Goal: Task Accomplishment & Management: Complete application form

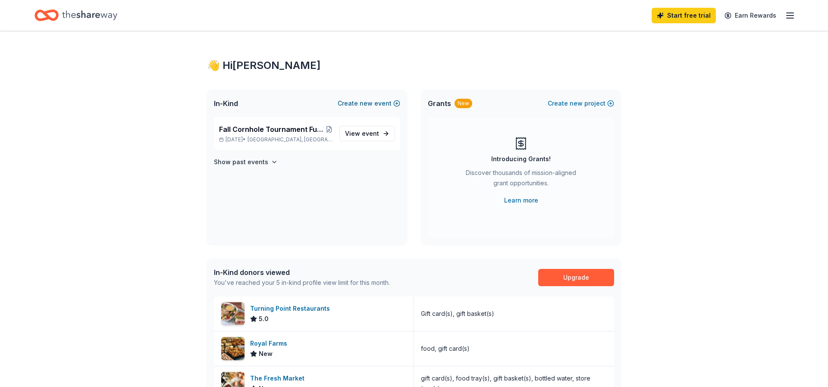
click at [372, 103] on span "new" at bounding box center [366, 103] width 13 height 10
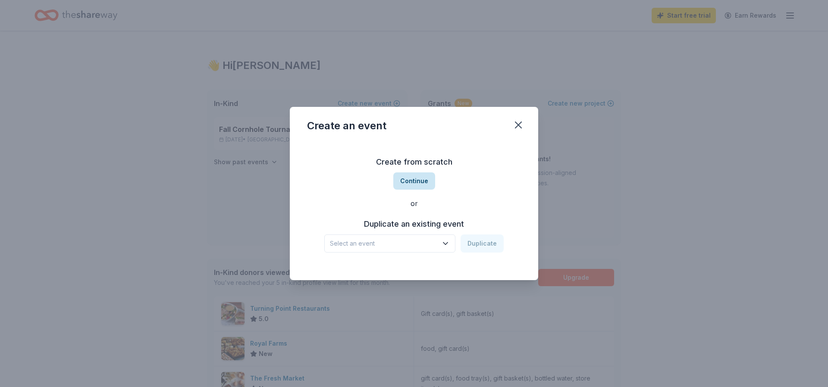
click at [414, 181] on button "Continue" at bounding box center [414, 180] width 42 height 17
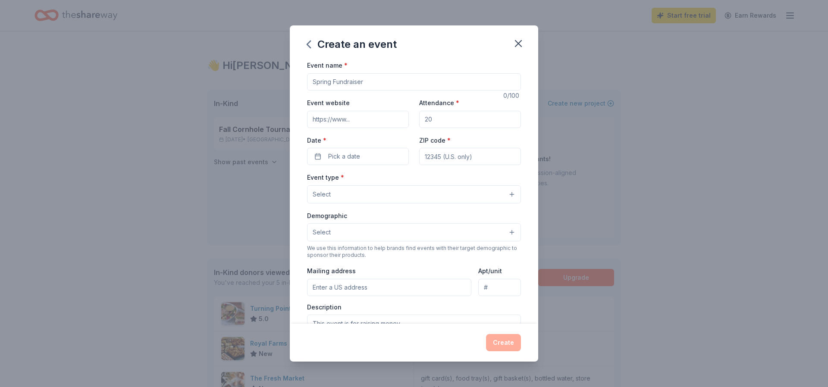
click at [325, 82] on input "Event name *" at bounding box center [414, 81] width 214 height 17
type input "Y"
type input "The Sharing Network Foundation's Golf Classic"
click at [362, 120] on input "Event website" at bounding box center [358, 119] width 102 height 17
click at [360, 120] on input "Event website" at bounding box center [358, 119] width 102 height 17
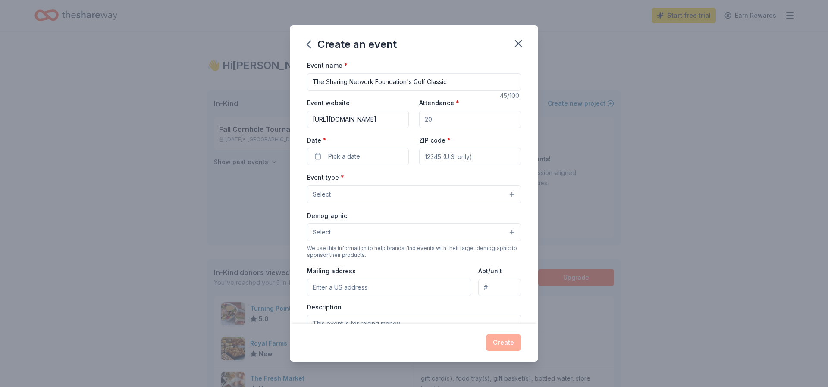
type input "https://www.njsharingnetwrok.org"
drag, startPoint x: 442, startPoint y: 120, endPoint x: 411, endPoint y: 119, distance: 31.5
click at [411, 119] on div "Event website https://www.njsharingnetwrok.org Attendance * Date * Pick a date …" at bounding box center [414, 131] width 214 height 68
type input "140"
click at [340, 159] on span "Pick a date" at bounding box center [344, 156] width 32 height 10
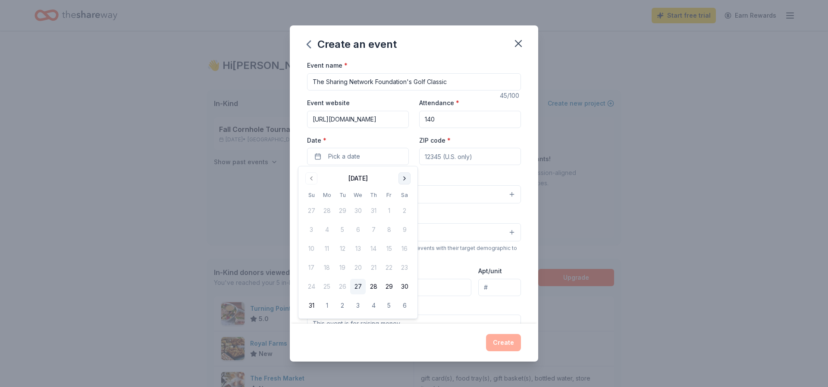
click at [403, 179] on button "Go to next month" at bounding box center [404, 178] width 12 height 12
click at [343, 249] on button "14" at bounding box center [343, 249] width 16 height 16
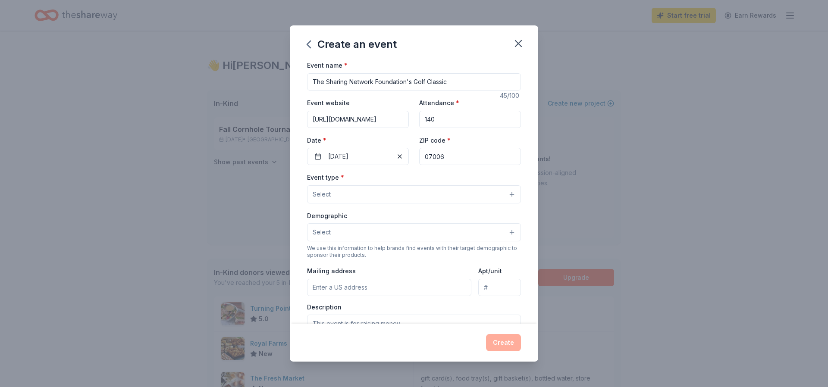
type input "07006"
click at [316, 191] on span "Select" at bounding box center [322, 194] width 18 height 10
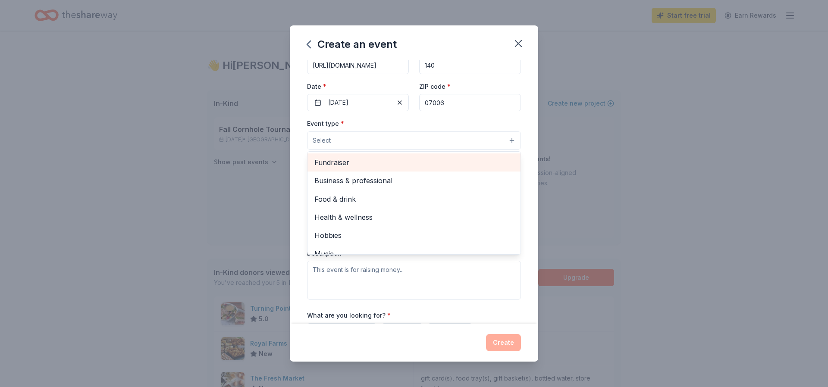
click at [332, 163] on span "Fundraiser" at bounding box center [413, 162] width 199 height 11
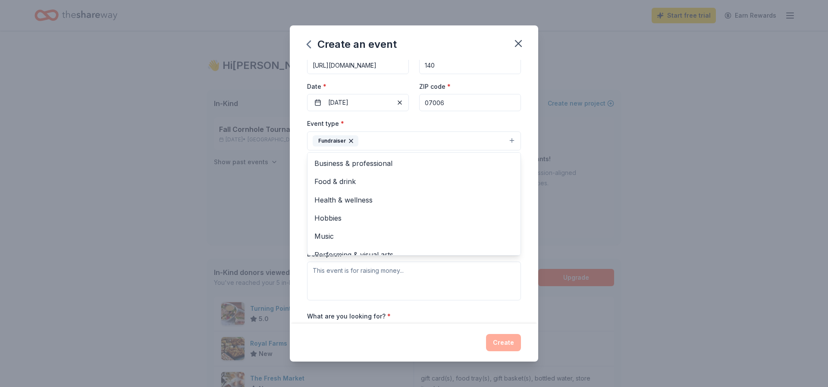
click at [215, 181] on div "Create an event Event name * The Sharing Network Foundation's Golf Classic 45 /…" at bounding box center [414, 193] width 828 height 387
click at [334, 178] on button "Select" at bounding box center [414, 179] width 214 height 18
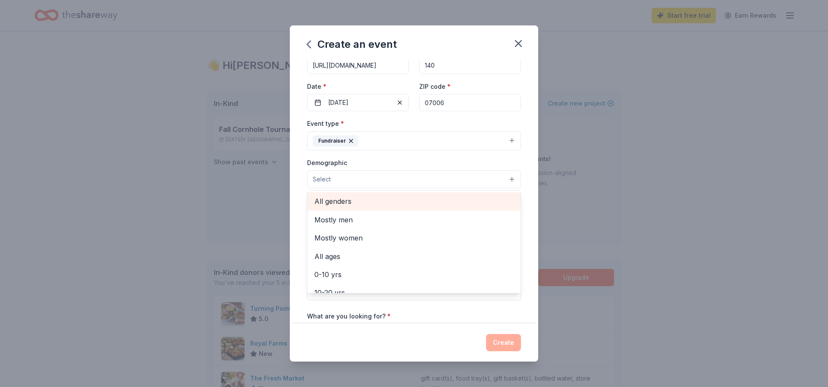
click at [331, 200] on span "All genders" at bounding box center [413, 201] width 199 height 11
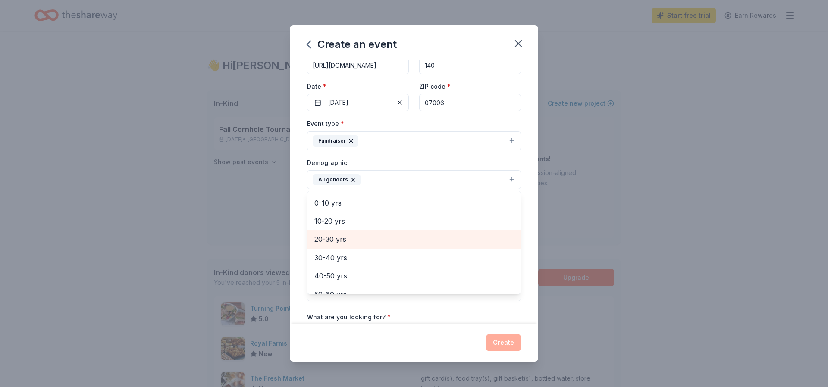
scroll to position [59, 0]
click at [341, 232] on span "20-30 yrs" at bounding box center [413, 234] width 199 height 11
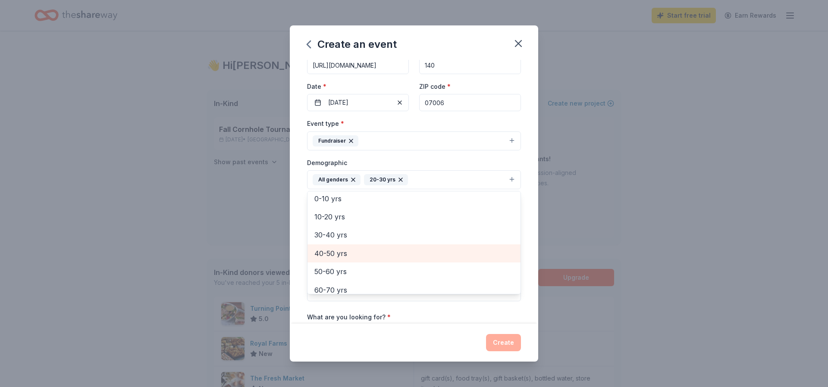
click at [341, 248] on span "40-50 yrs" at bounding box center [413, 253] width 199 height 11
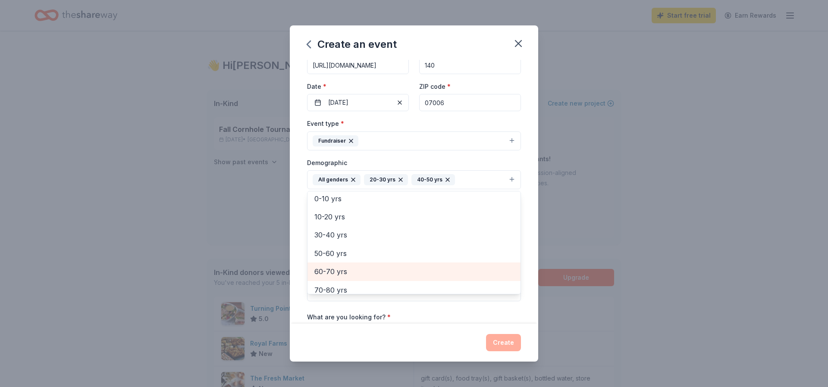
click at [340, 266] on span "60-70 yrs" at bounding box center [413, 271] width 199 height 11
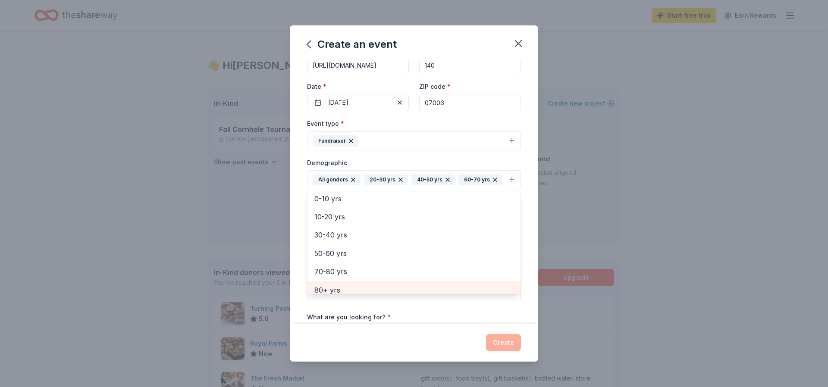
click at [339, 284] on span "80+ yrs" at bounding box center [413, 289] width 199 height 11
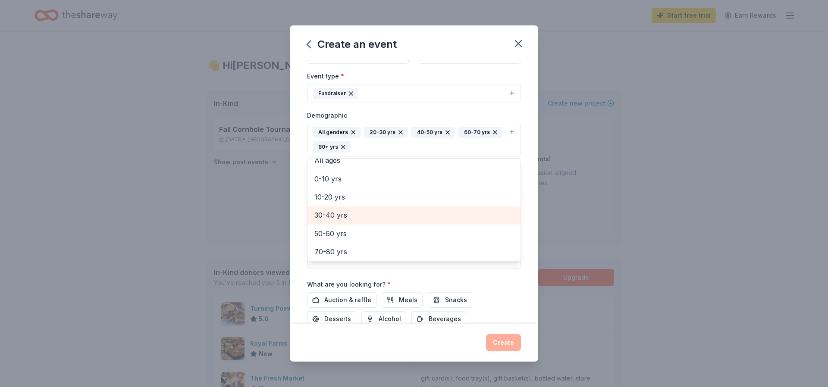
scroll to position [102, 0]
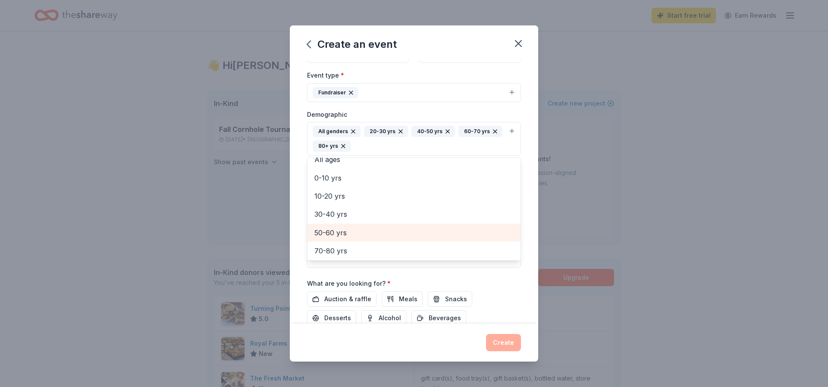
click at [340, 229] on span "50-60 yrs" at bounding box center [413, 232] width 199 height 11
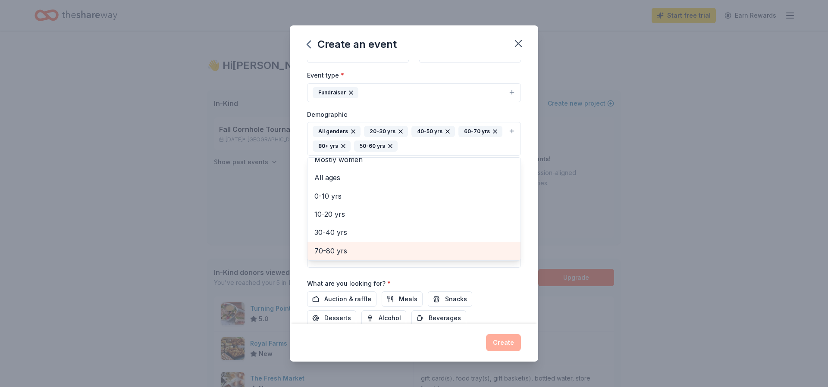
click at [336, 247] on span "70-80 yrs" at bounding box center [413, 250] width 199 height 11
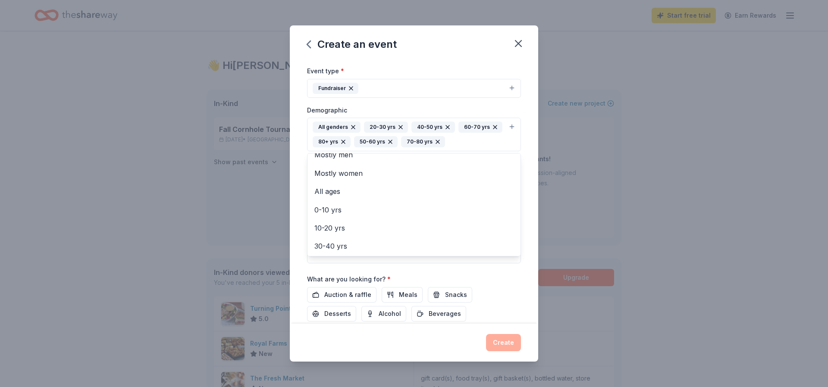
click at [349, 289] on div "Event name * The Sharing Network Foundation's Golf Classic 45 /100 Event websit…" at bounding box center [414, 160] width 214 height 415
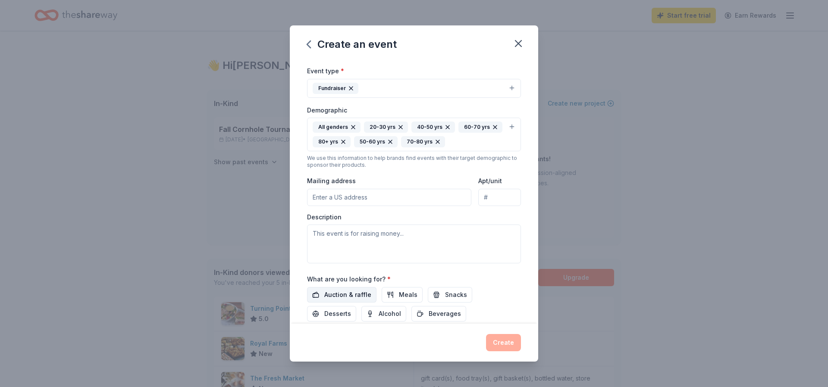
click at [348, 290] on span "Auction & raffle" at bounding box center [347, 295] width 47 height 10
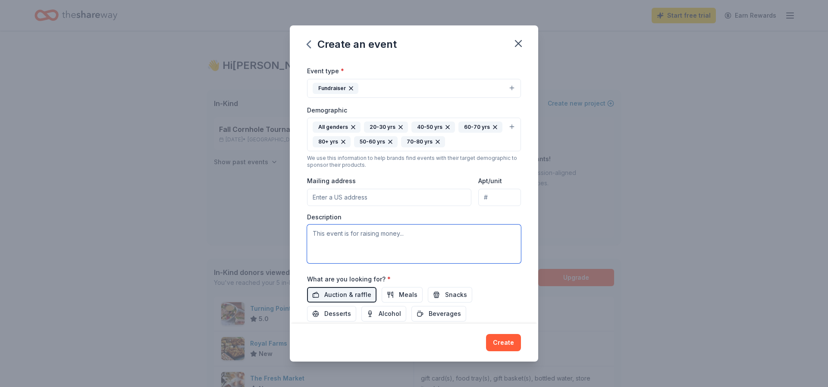
click at [334, 233] on textarea at bounding box center [414, 244] width 214 height 39
paste textarea "Annual Golf Classic is now OPEN! Join us on Tuesday, October 14, 2025 at Mounta…"
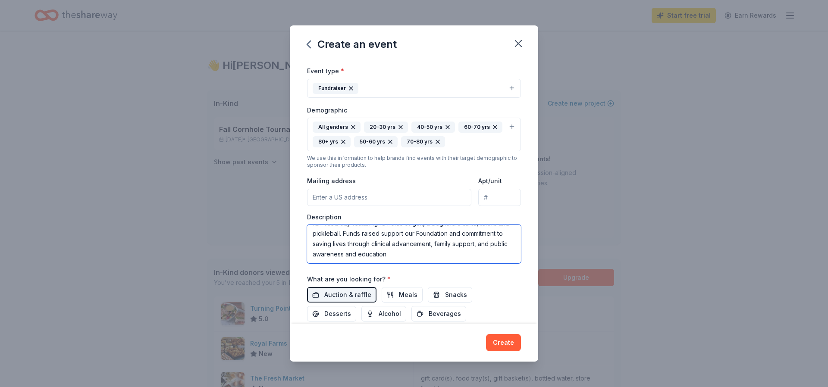
scroll to position [41, 0]
type textarea "Annual Golf Classic is now OPEN! Join us on Tuesday, October 14, 2025 at Mounta…"
click at [503, 342] on button "Create" at bounding box center [503, 342] width 35 height 17
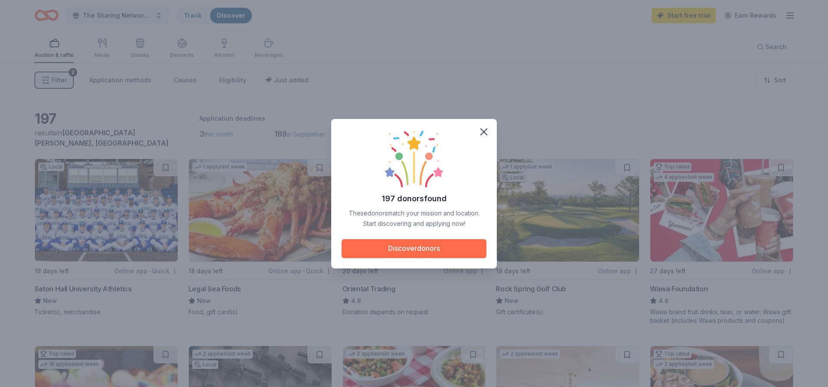
click at [415, 247] on button "Discover donors" at bounding box center [413, 248] width 145 height 19
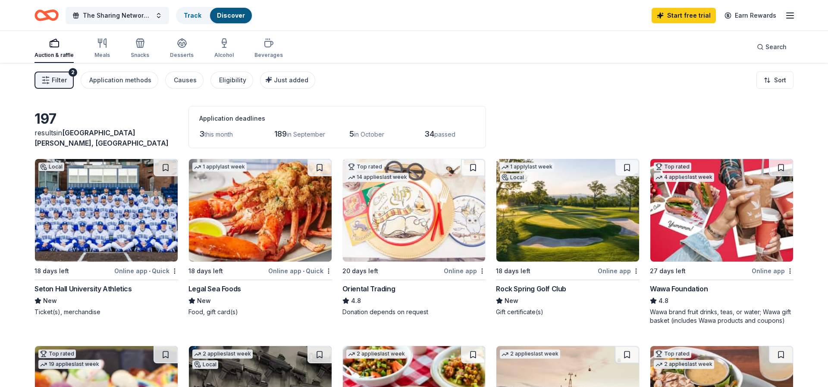
click at [62, 84] on span "Filter" at bounding box center [59, 80] width 15 height 10
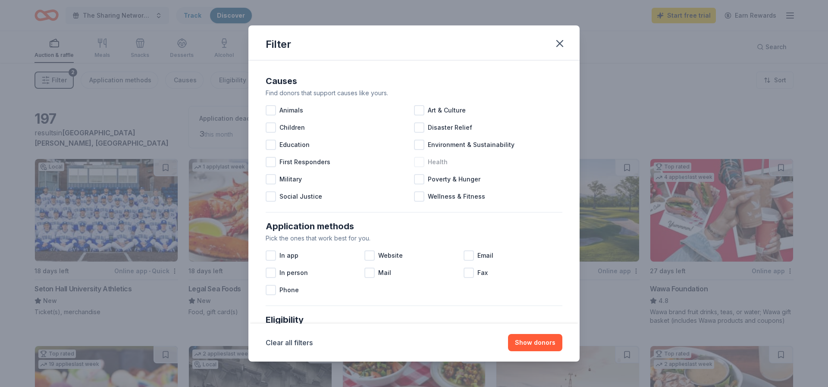
click at [419, 163] on div at bounding box center [419, 162] width 10 height 10
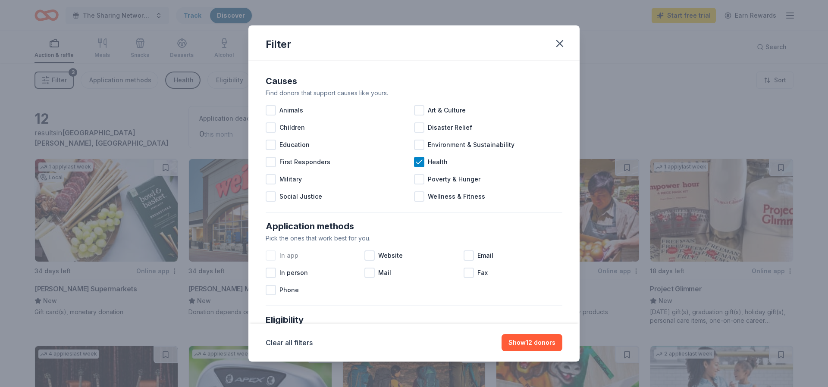
click at [271, 255] on div at bounding box center [271, 255] width 10 height 10
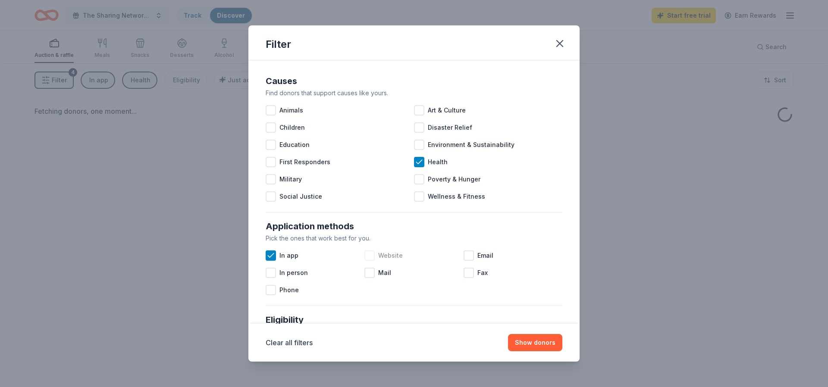
click at [373, 256] on div at bounding box center [369, 255] width 10 height 10
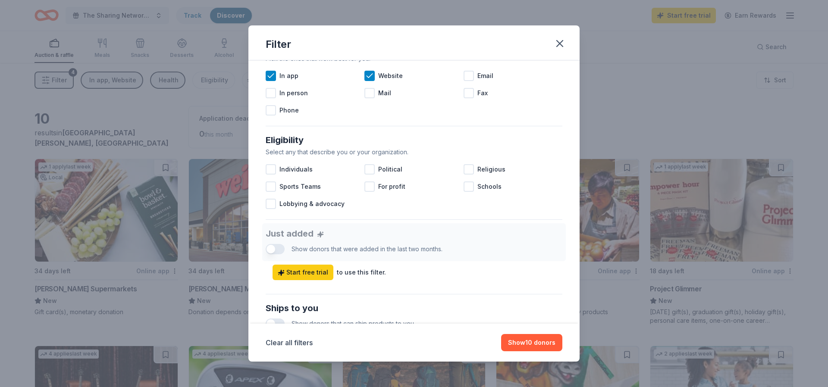
scroll to position [180, 0]
click at [538, 342] on button "Show 10 donors" at bounding box center [531, 342] width 61 height 17
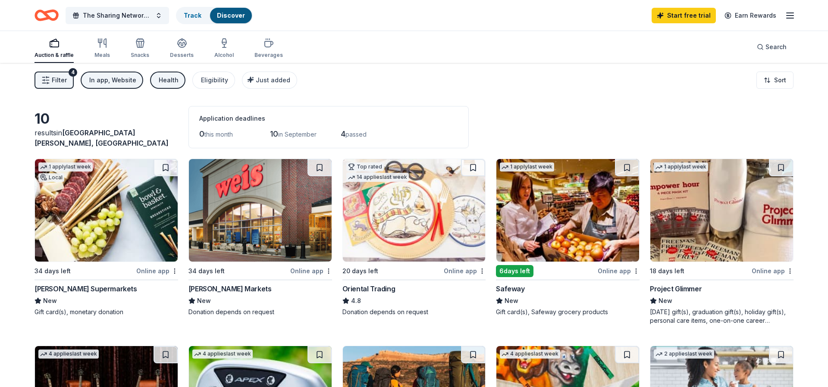
scroll to position [0, 0]
click at [124, 83] on div "In app, Website" at bounding box center [112, 80] width 47 height 10
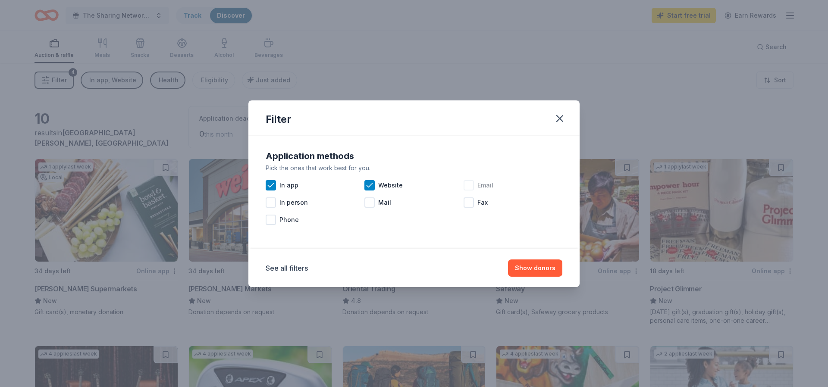
click at [468, 188] on div at bounding box center [468, 185] width 10 height 10
click at [369, 203] on div at bounding box center [369, 202] width 10 height 10
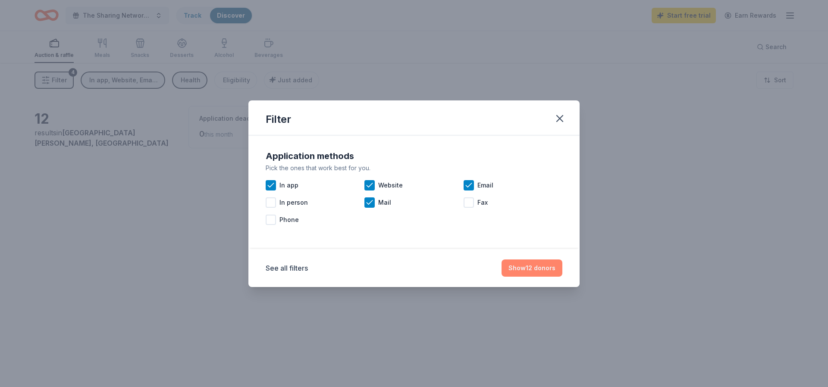
click at [542, 267] on button "Show 12 donors" at bounding box center [531, 267] width 61 height 17
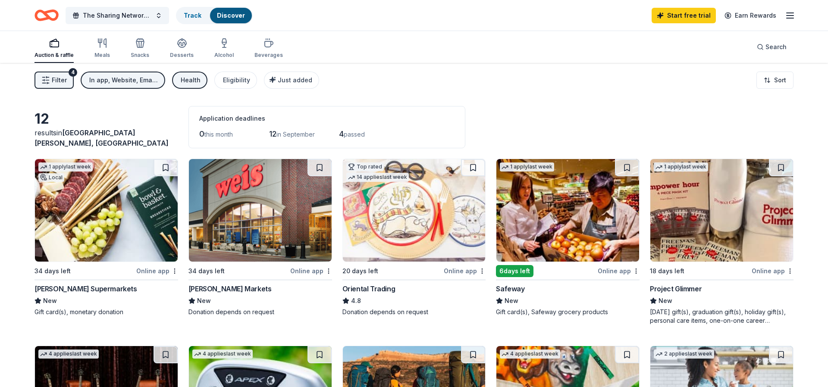
click at [191, 78] on div "Health" at bounding box center [191, 80] width 20 height 10
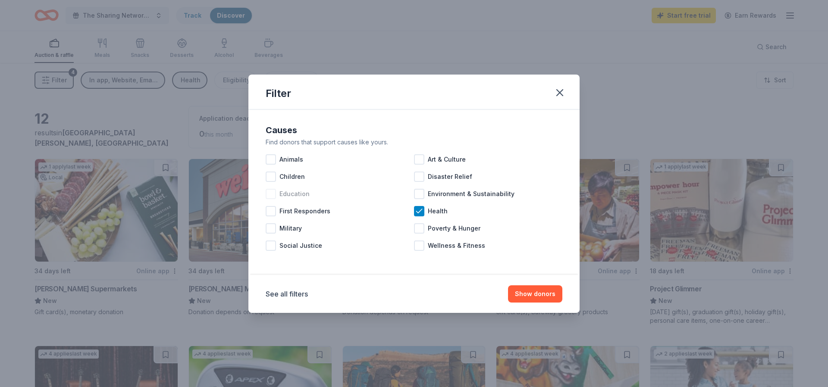
click at [272, 194] on div at bounding box center [271, 194] width 10 height 10
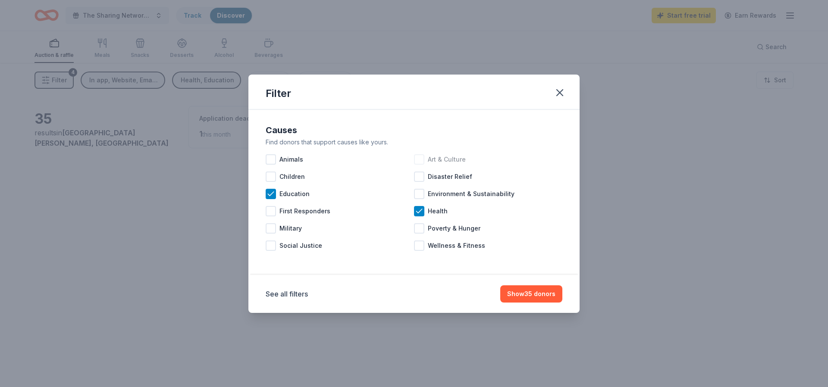
click at [422, 161] on div at bounding box center [419, 159] width 10 height 10
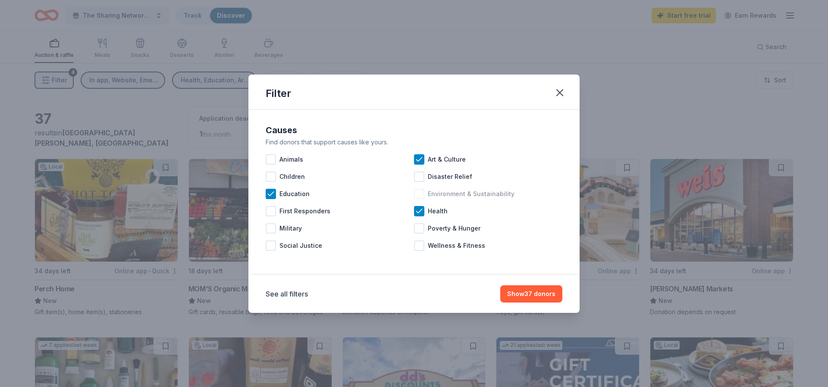
click at [420, 194] on div at bounding box center [419, 194] width 10 height 10
click at [422, 245] on div at bounding box center [419, 246] width 10 height 10
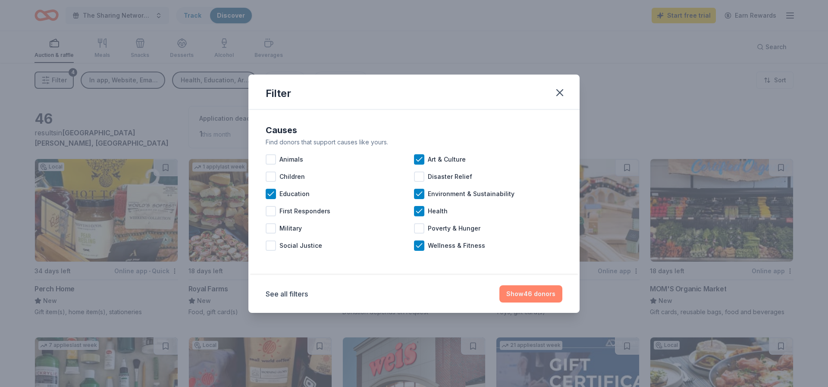
click at [529, 294] on button "Show 46 donors" at bounding box center [530, 293] width 63 height 17
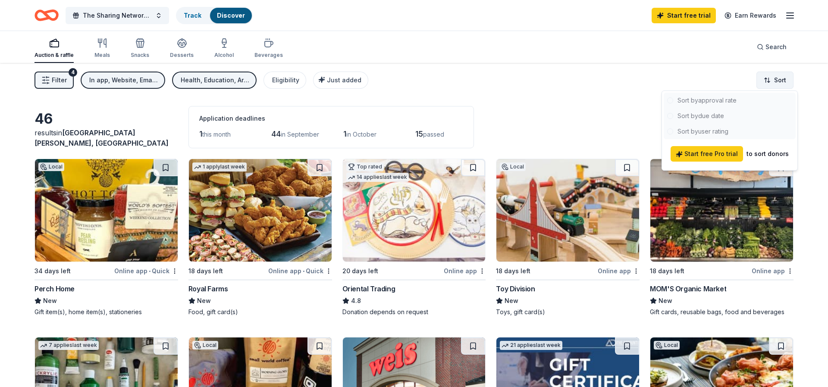
click at [784, 79] on html "The Sharing Network Foundation's Golf Classic Track Discover Start free trial E…" at bounding box center [414, 193] width 828 height 387
click at [804, 119] on html "The Sharing Network Foundation's Golf Classic Track Discover Start free trial E…" at bounding box center [414, 193] width 828 height 387
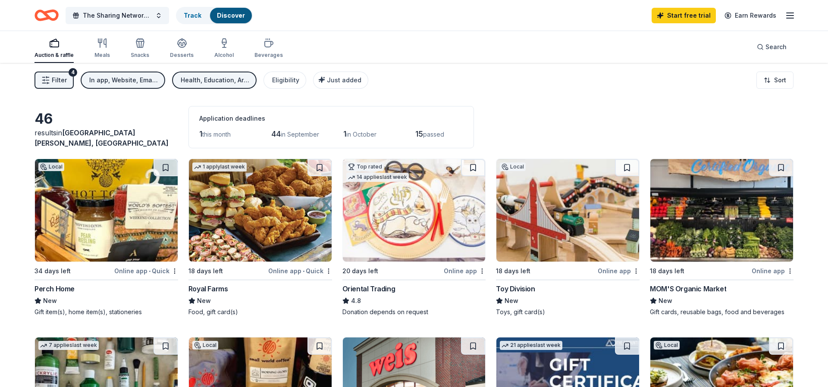
click at [101, 200] on img at bounding box center [106, 210] width 143 height 103
click at [400, 227] on img at bounding box center [414, 210] width 143 height 103
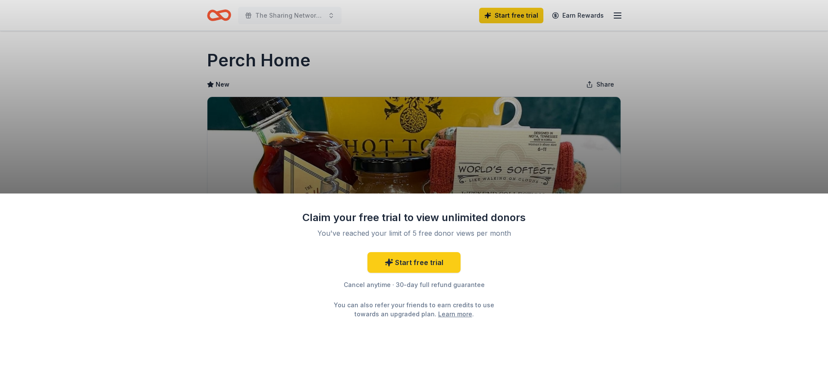
click at [394, 93] on div "Claim your free trial to view unlimited donors You've reached your limit of 5 f…" at bounding box center [414, 193] width 828 height 387
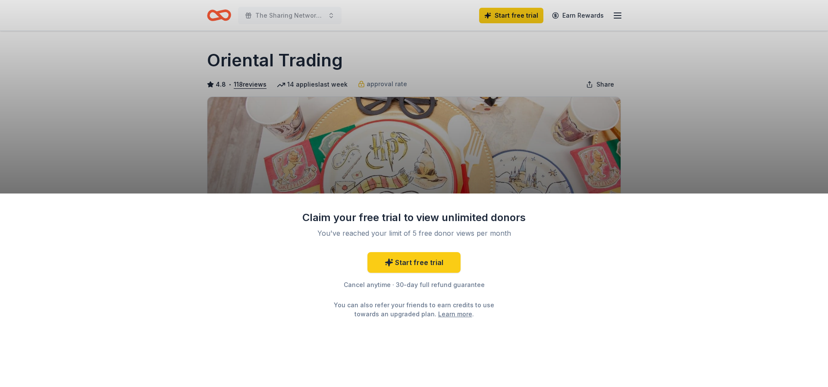
click at [197, 152] on div "Claim your free trial to view unlimited donors You've reached your limit of 5 f…" at bounding box center [414, 193] width 828 height 387
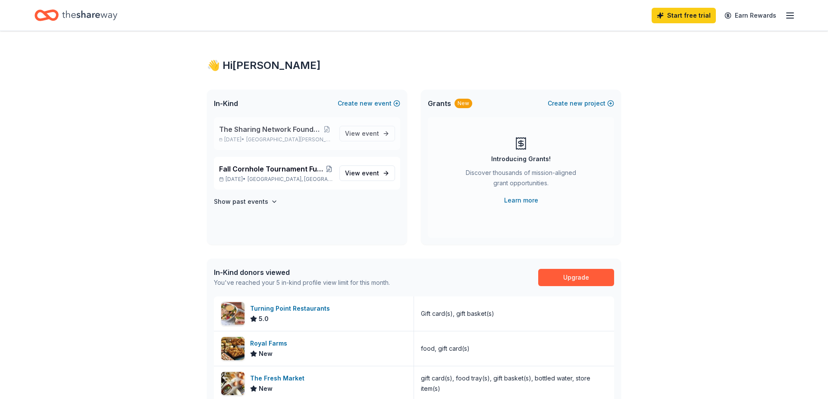
click at [272, 131] on span "The Sharing Network Foundation's Golf Classic" at bounding box center [270, 129] width 103 height 10
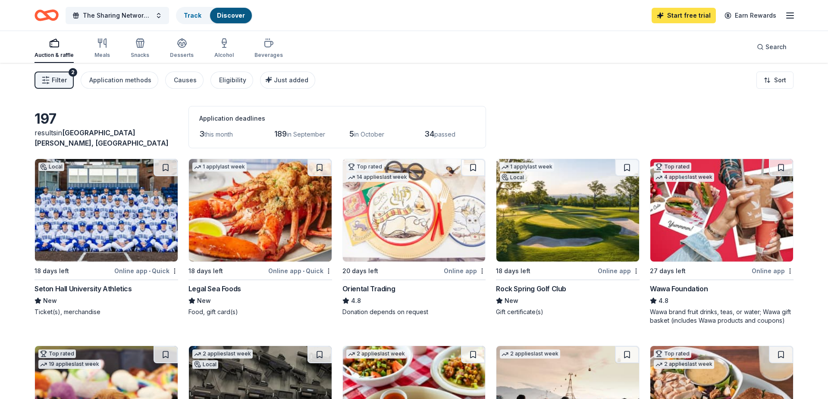
click at [676, 16] on link "Start free trial" at bounding box center [683, 16] width 64 height 16
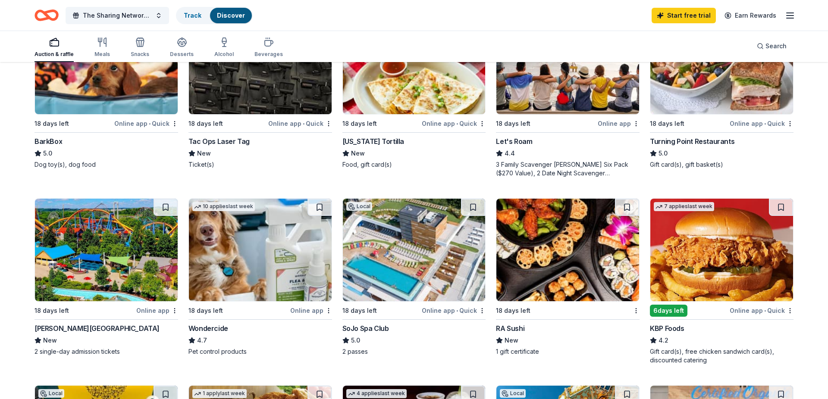
scroll to position [335, 0]
click at [391, 255] on img at bounding box center [414, 249] width 143 height 103
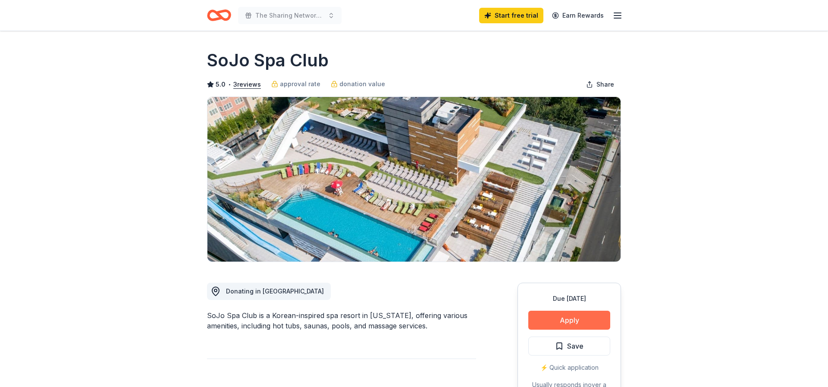
click at [550, 318] on button "Apply" at bounding box center [569, 320] width 82 height 19
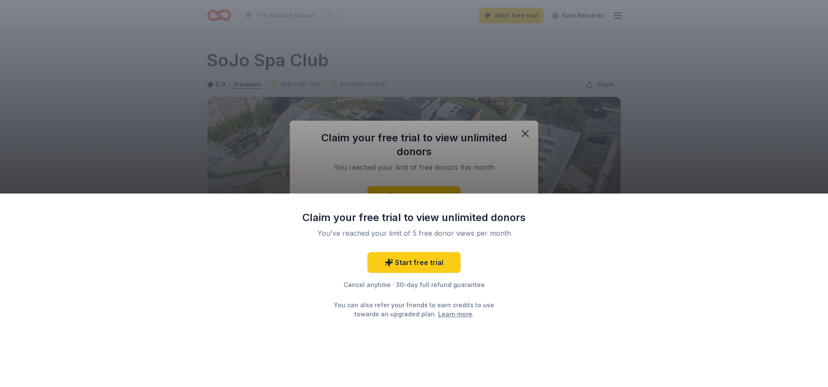
click at [525, 133] on div "Claim your free trial to view unlimited donors You've reached your limit of 5 f…" at bounding box center [414, 193] width 828 height 387
